Goal: Task Accomplishment & Management: Manage account settings

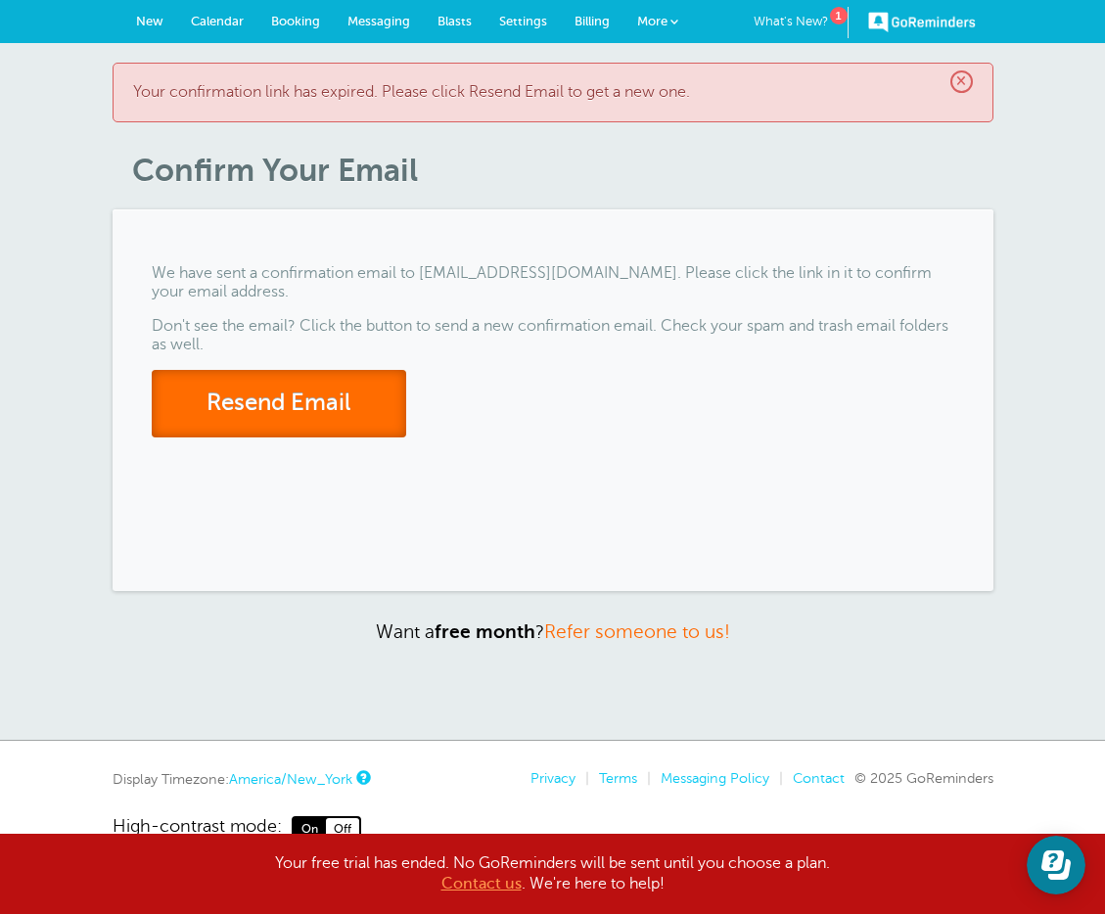
click at [303, 407] on button "Resend Email" at bounding box center [279, 404] width 254 height 68
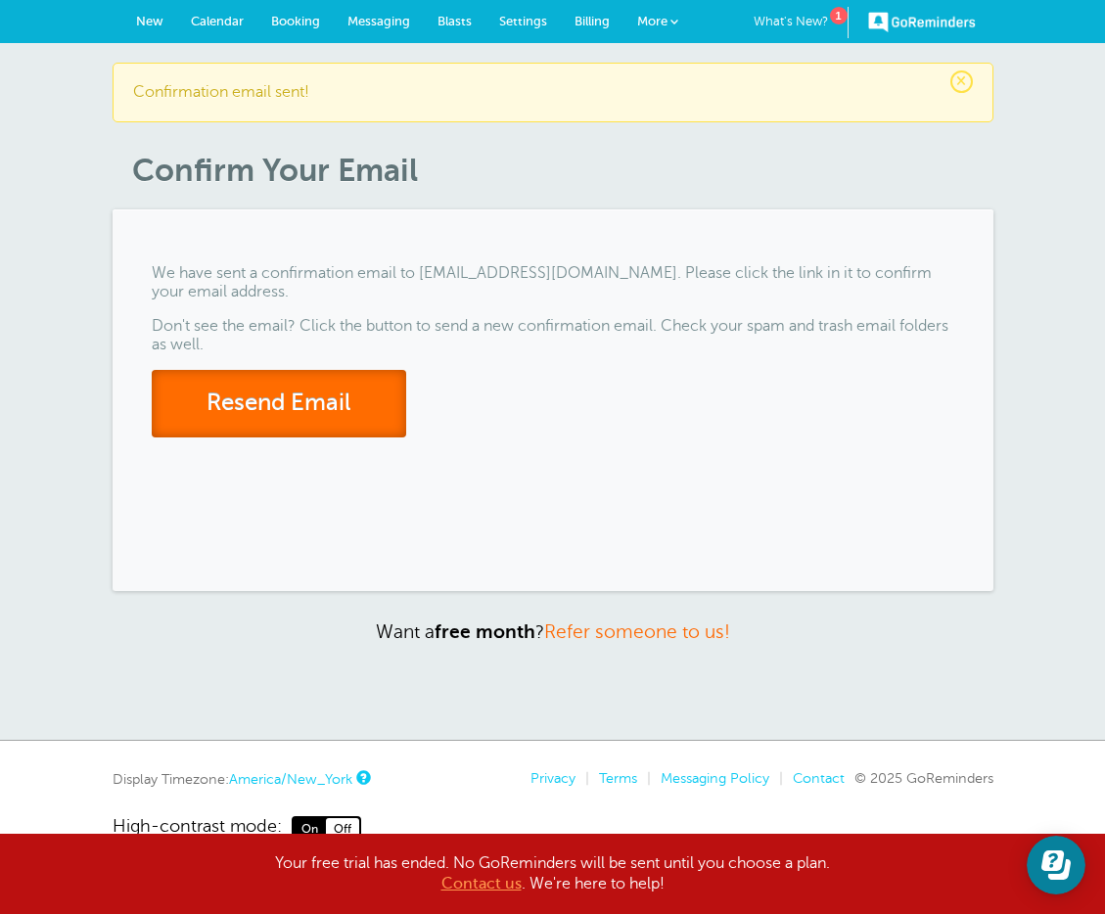
click at [275, 398] on button "Resend Email" at bounding box center [279, 404] width 254 height 68
drag, startPoint x: 501, startPoint y: 282, endPoint x: 428, endPoint y: 281, distance: 73.4
click at [499, 282] on p "We have sent a confirmation email to [EMAIL_ADDRESS][DOMAIN_NAME]. Please click…" at bounding box center [553, 282] width 802 height 37
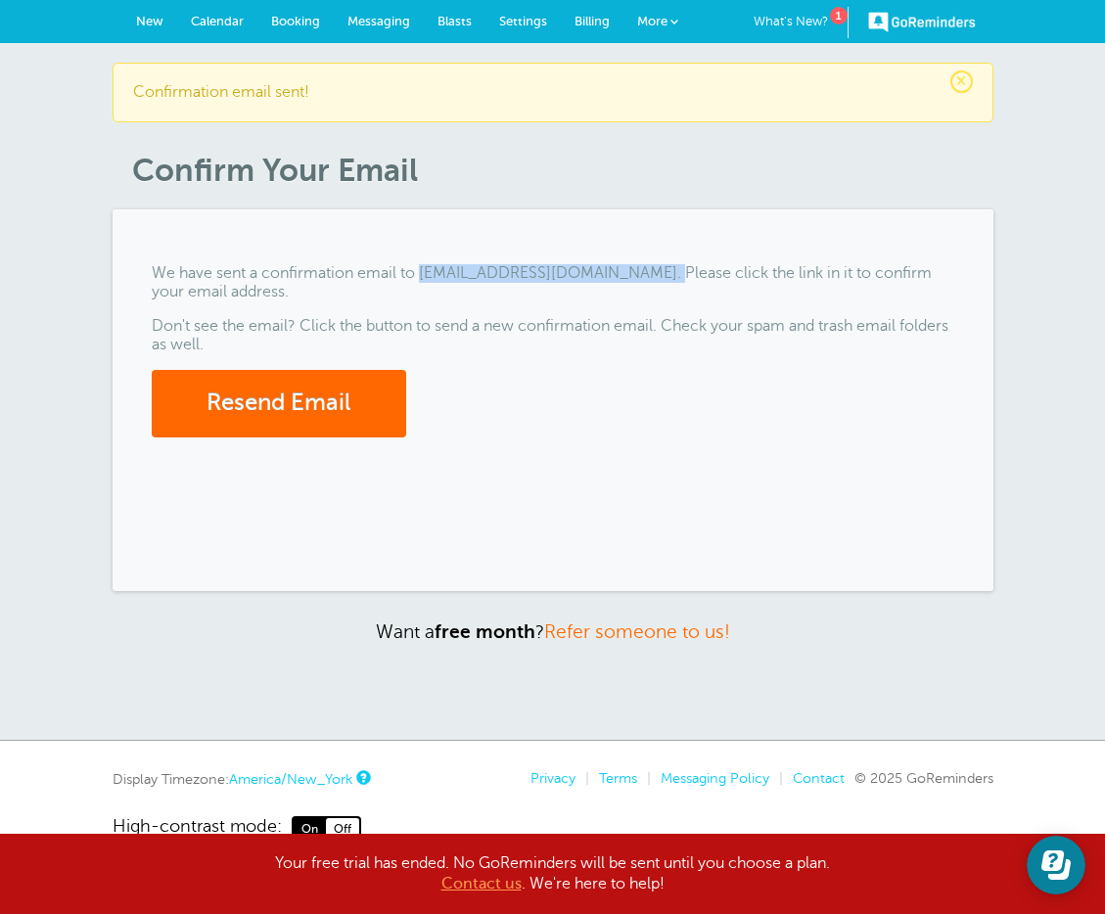
drag, startPoint x: 420, startPoint y: 275, endPoint x: 699, endPoint y: 277, distance: 278.9
click at [699, 277] on p "We have sent a confirmation email to [EMAIL_ADDRESS][DOMAIN_NAME]. Please click…" at bounding box center [553, 282] width 802 height 37
copy p "[EMAIL_ADDRESS][DOMAIN_NAME]"
click at [923, 470] on div "We have sent a confirmation email to [EMAIL_ADDRESS][DOMAIN_NAME]. Please click…" at bounding box center [553, 400] width 881 height 382
click at [525, 278] on p "We have sent a confirmation email to [EMAIL_ADDRESS][DOMAIN_NAME]. Please click…" at bounding box center [553, 282] width 802 height 37
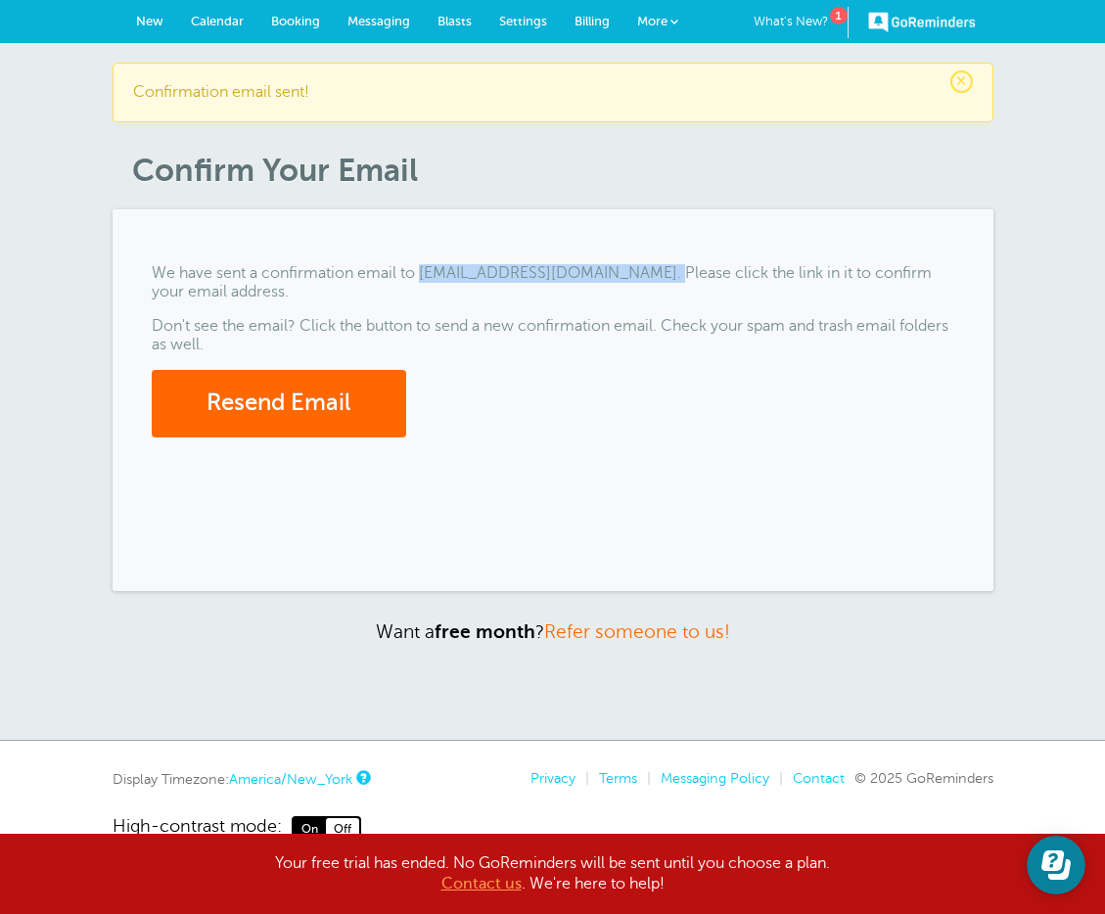
drag, startPoint x: 431, startPoint y: 275, endPoint x: 770, endPoint y: 296, distance: 340.2
click at [700, 279] on p "We have sent a confirmation email to [EMAIL_ADDRESS][DOMAIN_NAME]. Please click…" at bounding box center [553, 282] width 802 height 37
copy p "[EMAIL_ADDRESS][DOMAIN_NAME]"
click at [524, 184] on h1 "Confirm Your Email" at bounding box center [562, 170] width 861 height 37
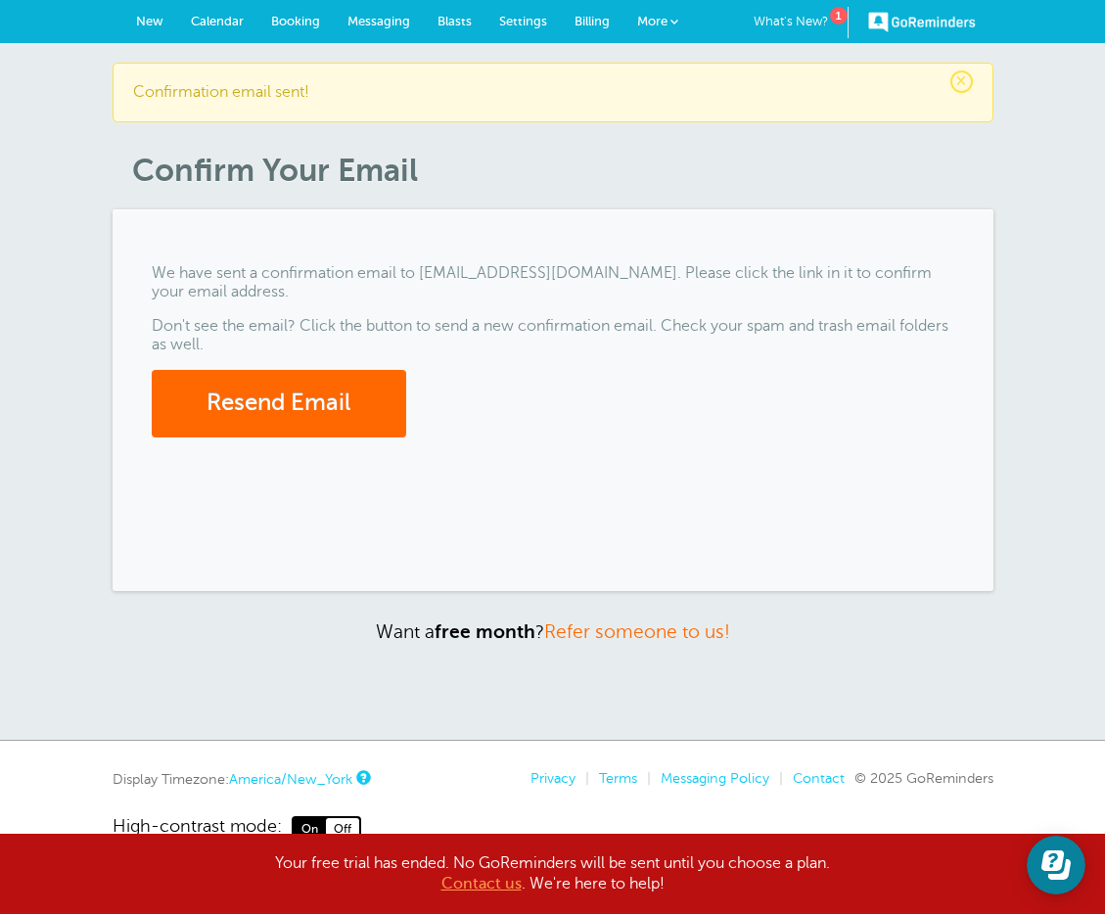
click at [586, 23] on span "Billing" at bounding box center [591, 21] width 35 height 15
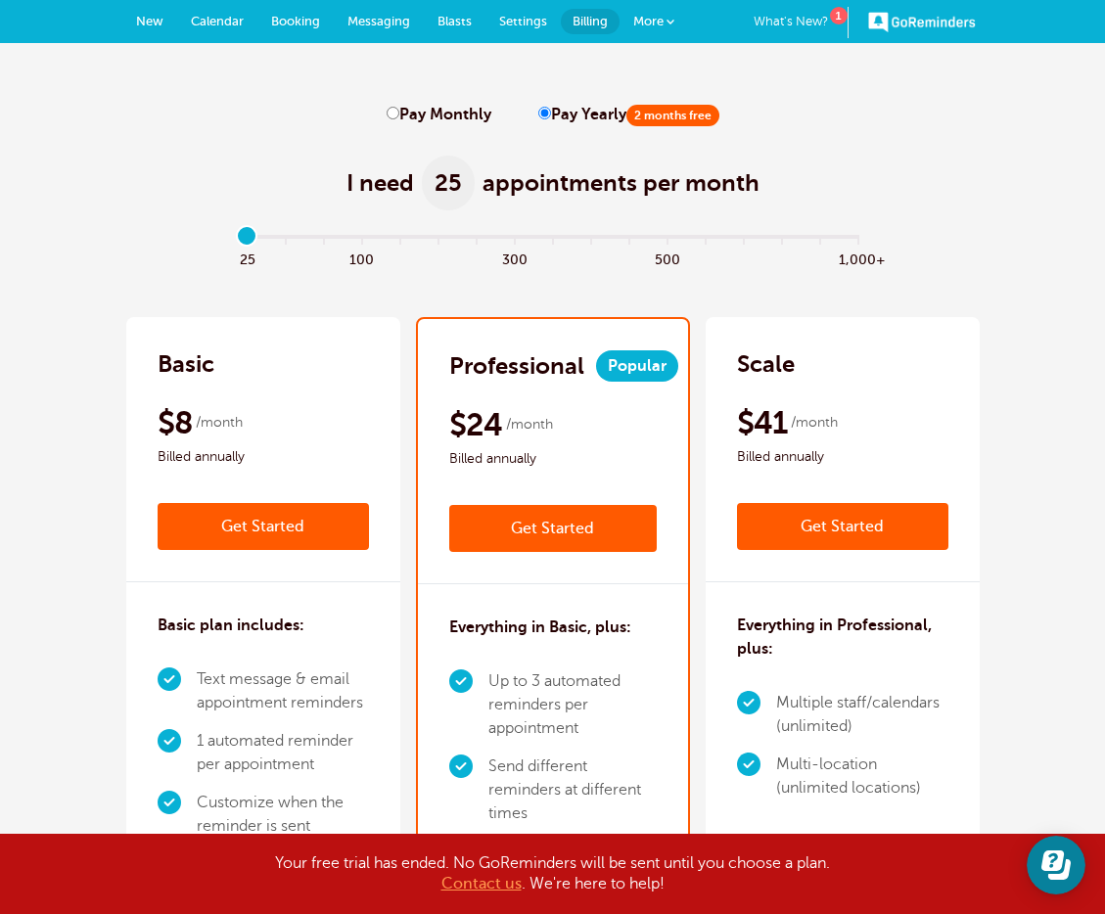
click at [1001, 419] on div "Basic $9 /month Get Started $8 /month Billed annually Get Started Basic plan in…" at bounding box center [553, 657] width 1066 height 680
